Goal: Transaction & Acquisition: Purchase product/service

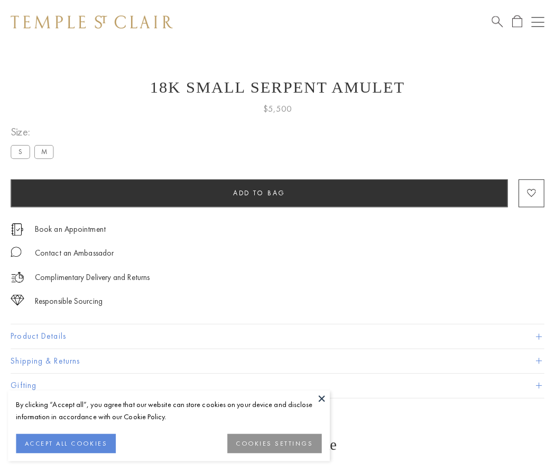
scroll to position [17, 0]
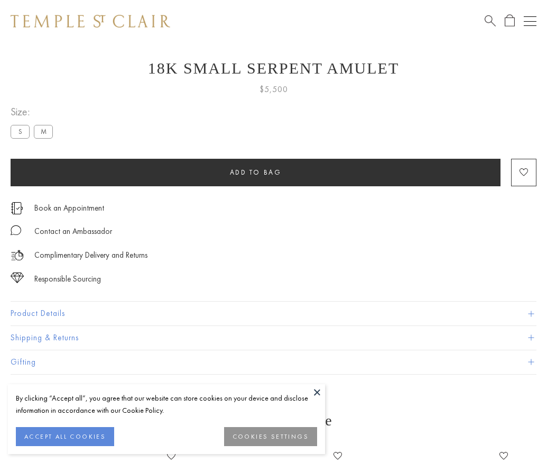
click at [255, 172] on span "Add to bag" at bounding box center [256, 172] width 52 height 9
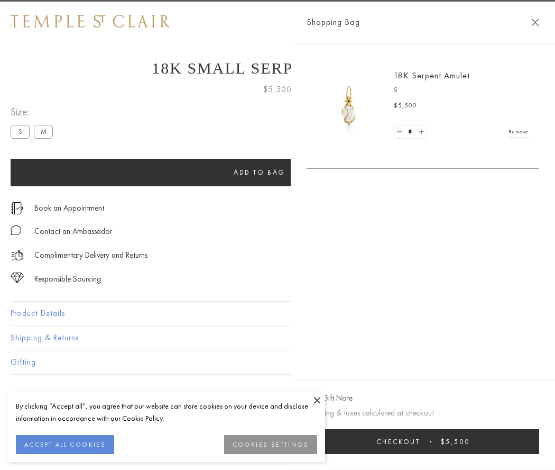
click at [529, 441] on button "Checkout $5,500" at bounding box center [423, 441] width 233 height 25
